Goal: Check status: Check status

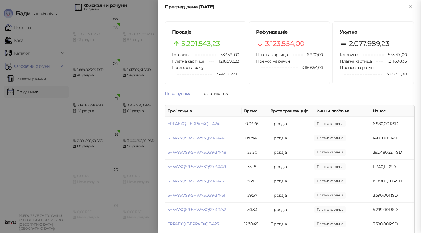
scroll to position [550, 0]
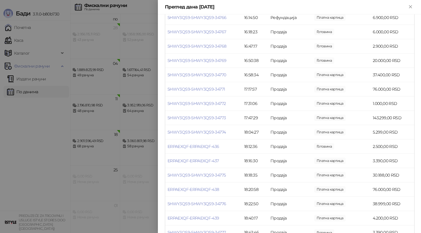
click at [119, 157] on div at bounding box center [210, 116] width 421 height 233
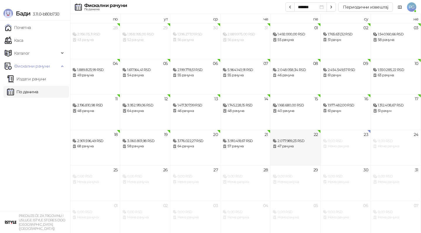
click at [292, 156] on div "22 2.077.989,23 RSD 47 рачуна" at bounding box center [295, 148] width 50 height 36
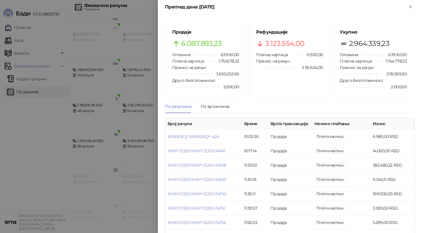
click at [79, 99] on div at bounding box center [210, 116] width 421 height 233
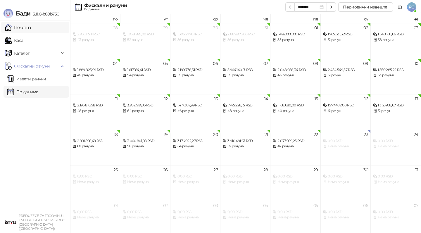
click at [27, 32] on link "Почетна" at bounding box center [18, 28] width 26 height 12
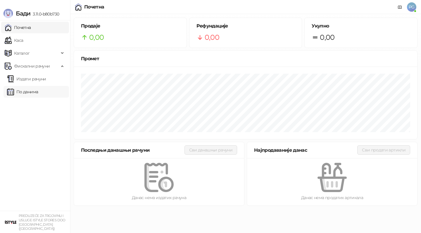
click at [23, 87] on link "По данима" at bounding box center [22, 92] width 31 height 12
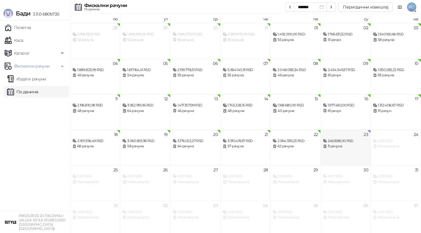
click at [333, 135] on div "246.888,00 RSD 11 рачуна" at bounding box center [345, 140] width 45 height 17
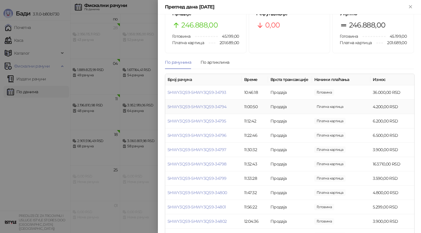
scroll to position [22, 0]
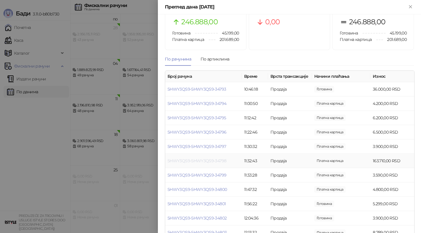
click at [210, 161] on link "5HWY3QS9-5HWY3QS9-34798" at bounding box center [196, 160] width 59 height 5
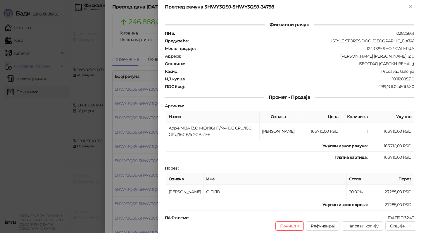
click at [141, 129] on div at bounding box center [210, 116] width 421 height 233
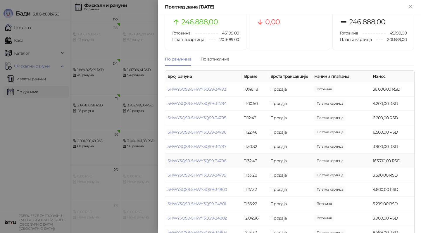
scroll to position [35, 0]
